Goal: Check status: Check status

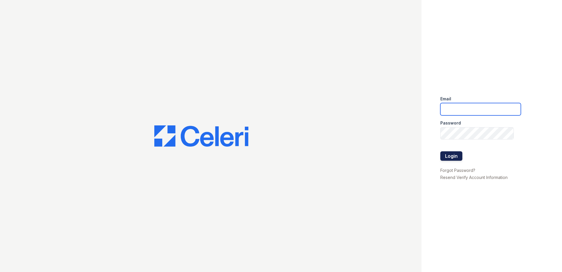
type input "[EMAIL_ADDRESS][DOMAIN_NAME]"
click at [444, 160] on button "Login" at bounding box center [451, 155] width 22 height 9
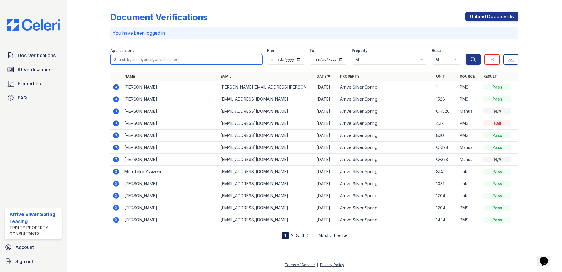
click at [226, 63] on input "search" at bounding box center [186, 59] width 152 height 11
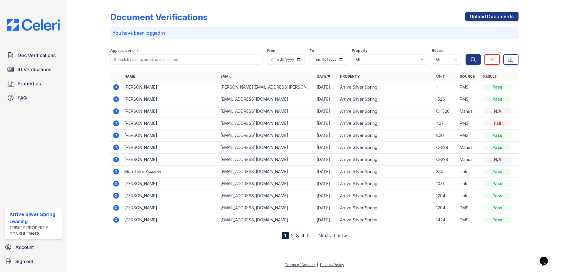
drag, startPoint x: 228, startPoint y: 258, endPoint x: 225, endPoint y: 255, distance: 4.6
click at [227, 257] on div at bounding box center [314, 254] width 476 height 13
drag, startPoint x: 134, startPoint y: 88, endPoint x: 159, endPoint y: 87, distance: 24.4
click at [159, 87] on td "DeAndre McEwen" at bounding box center [170, 87] width 96 height 12
drag, startPoint x: 159, startPoint y: 87, endPoint x: 148, endPoint y: 212, distance: 125.4
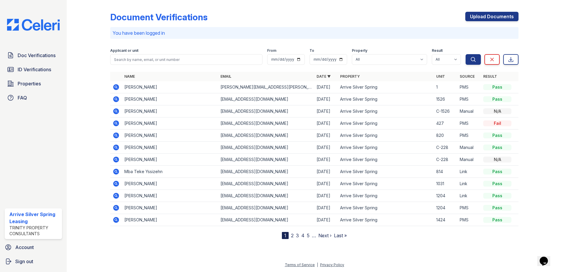
click at [144, 247] on div "Document Verifications Upload Documents You have been logged in Filter Applican…" at bounding box center [314, 136] width 495 height 272
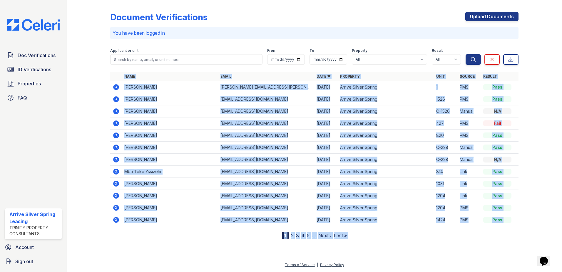
click at [115, 86] on icon at bounding box center [116, 86] width 7 height 7
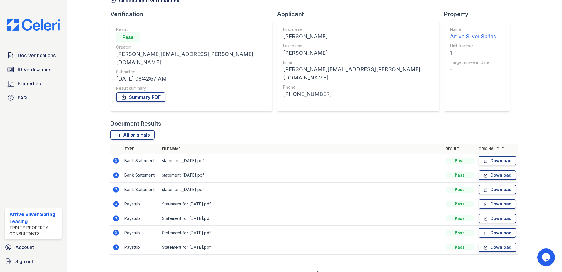
scroll to position [34, 0]
